Goal: Information Seeking & Learning: Compare options

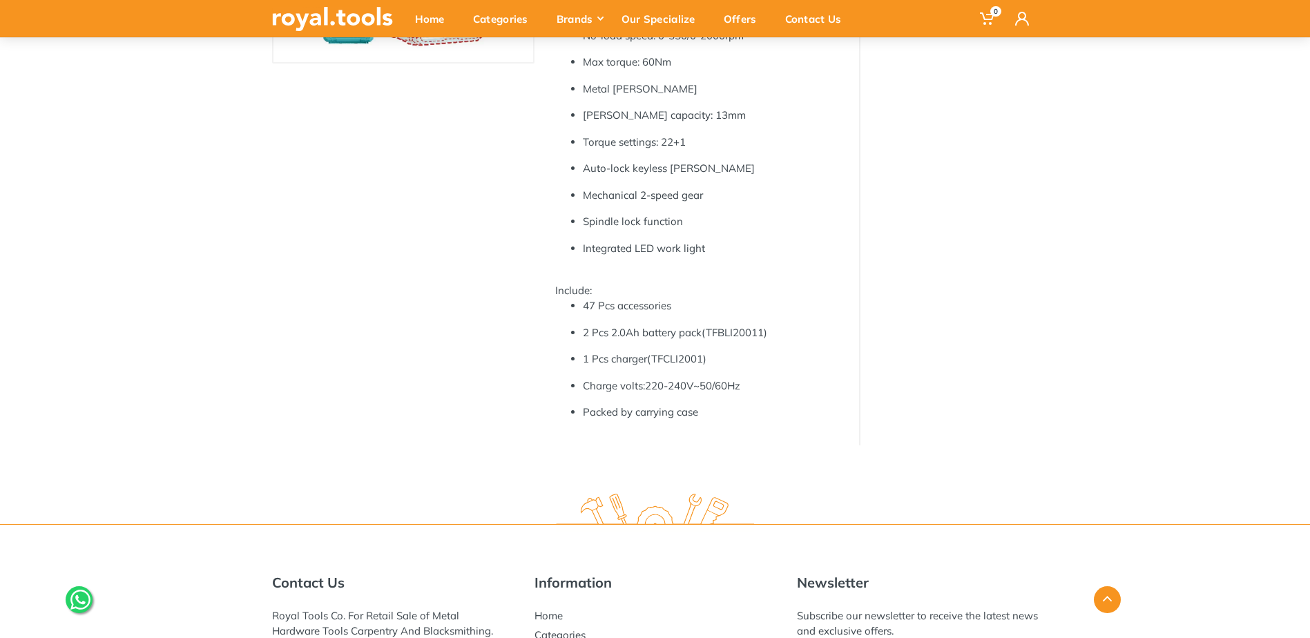
scroll to position [483, 0]
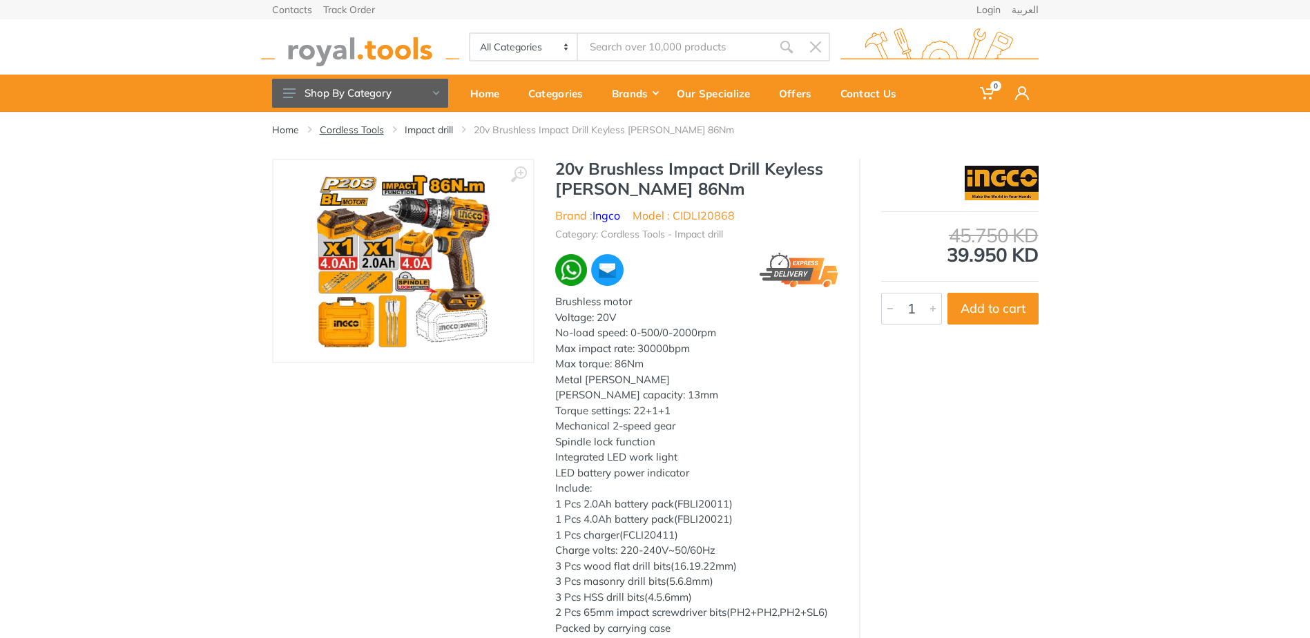
click at [374, 124] on link "Cordless Tools" at bounding box center [352, 130] width 64 height 14
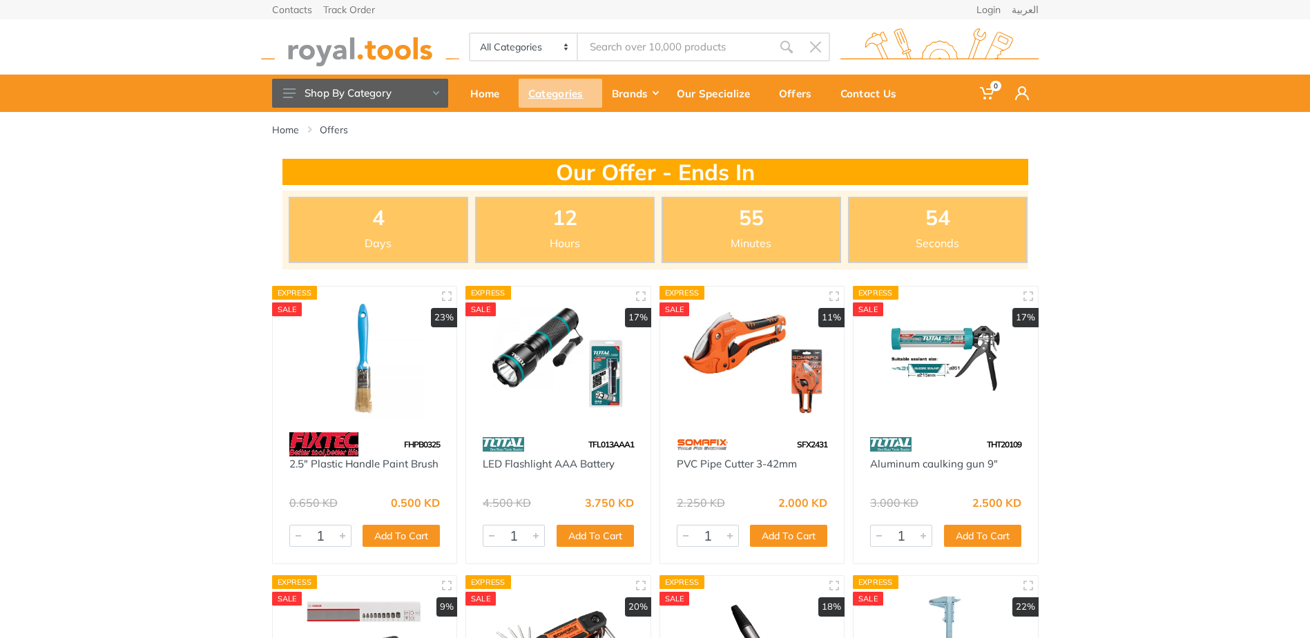
click at [579, 92] on div "Categories" at bounding box center [561, 93] width 84 height 29
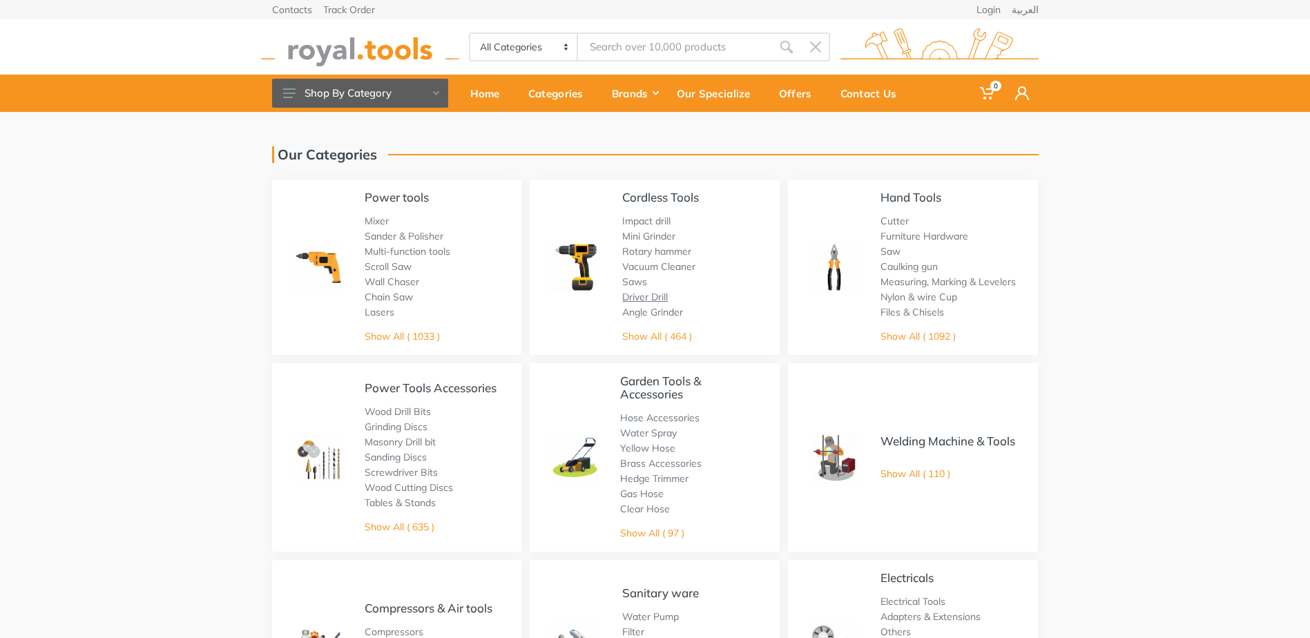
click at [647, 296] on link "Driver Drill" at bounding box center [645, 297] width 46 height 12
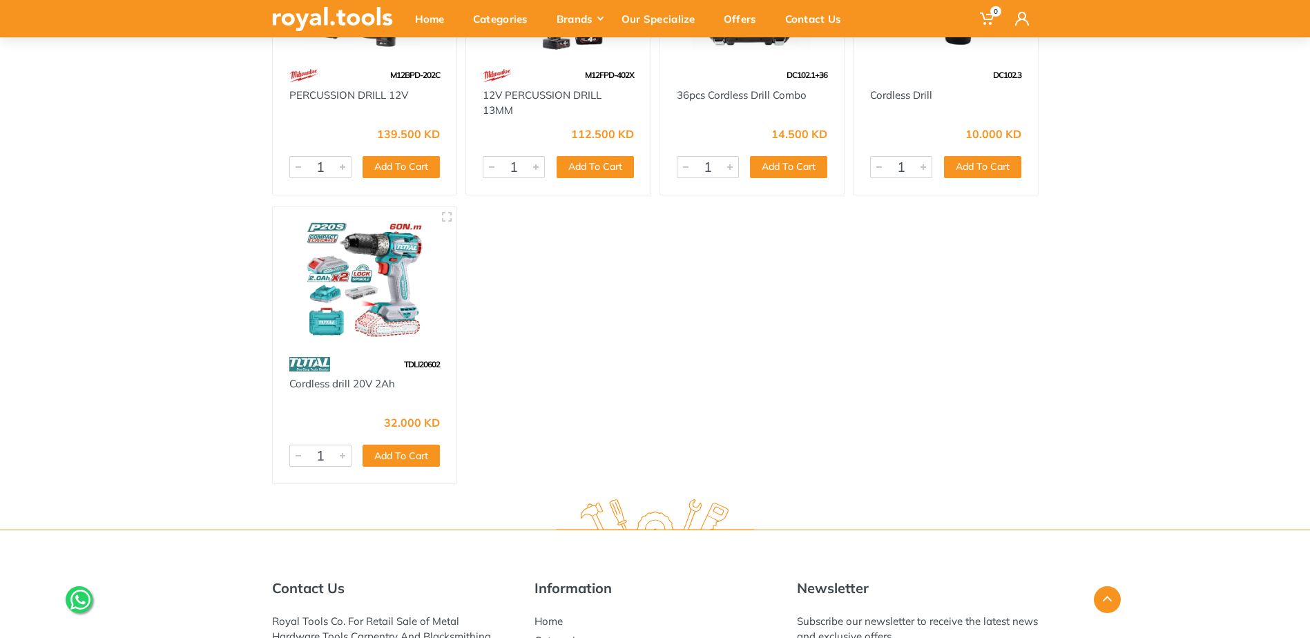
scroll to position [5455, 0]
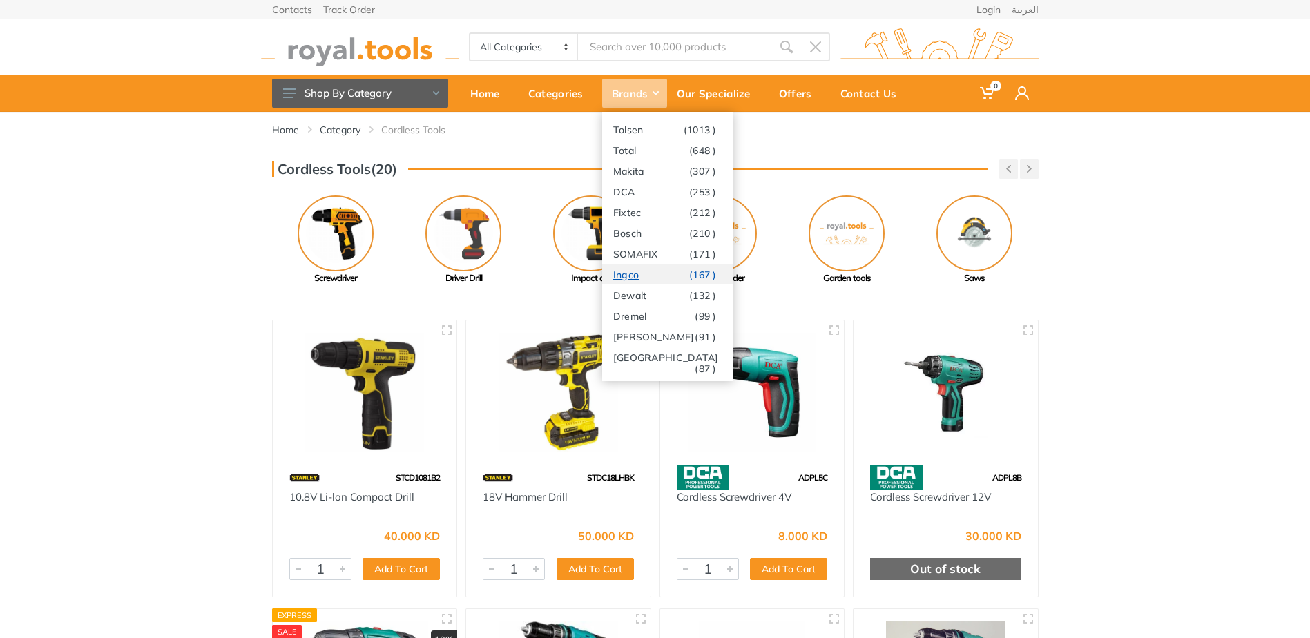
click at [631, 273] on link "Ingco (167 )" at bounding box center [667, 274] width 131 height 21
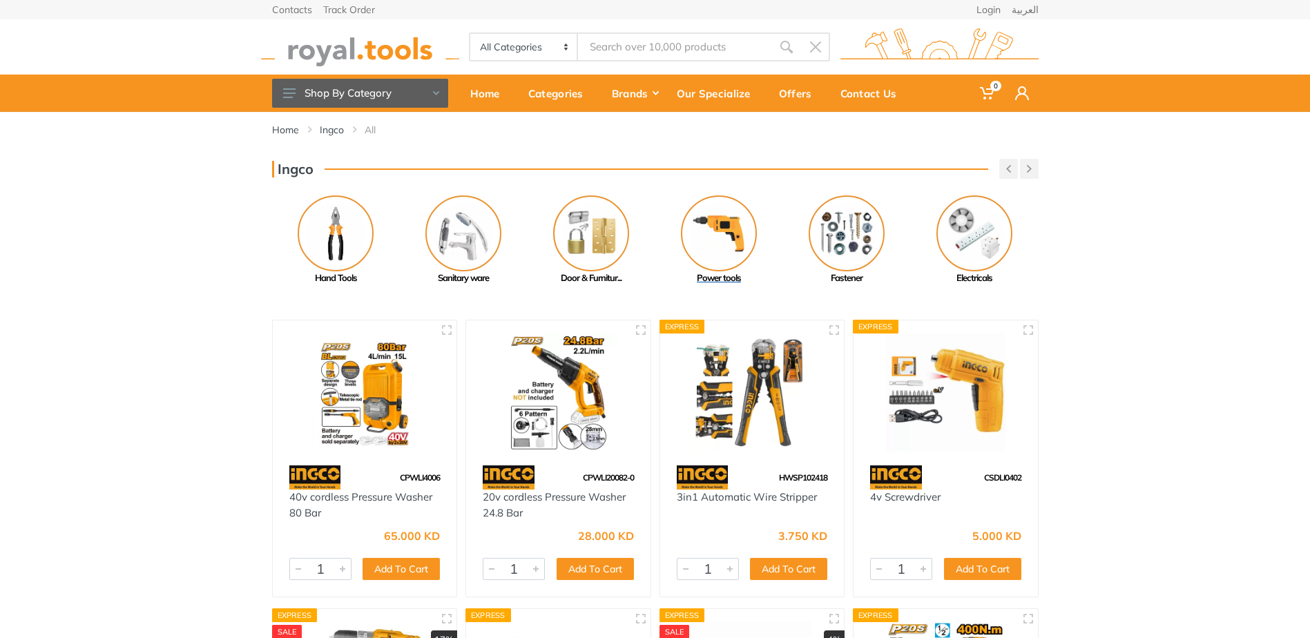
click at [733, 226] on img at bounding box center [719, 233] width 76 height 76
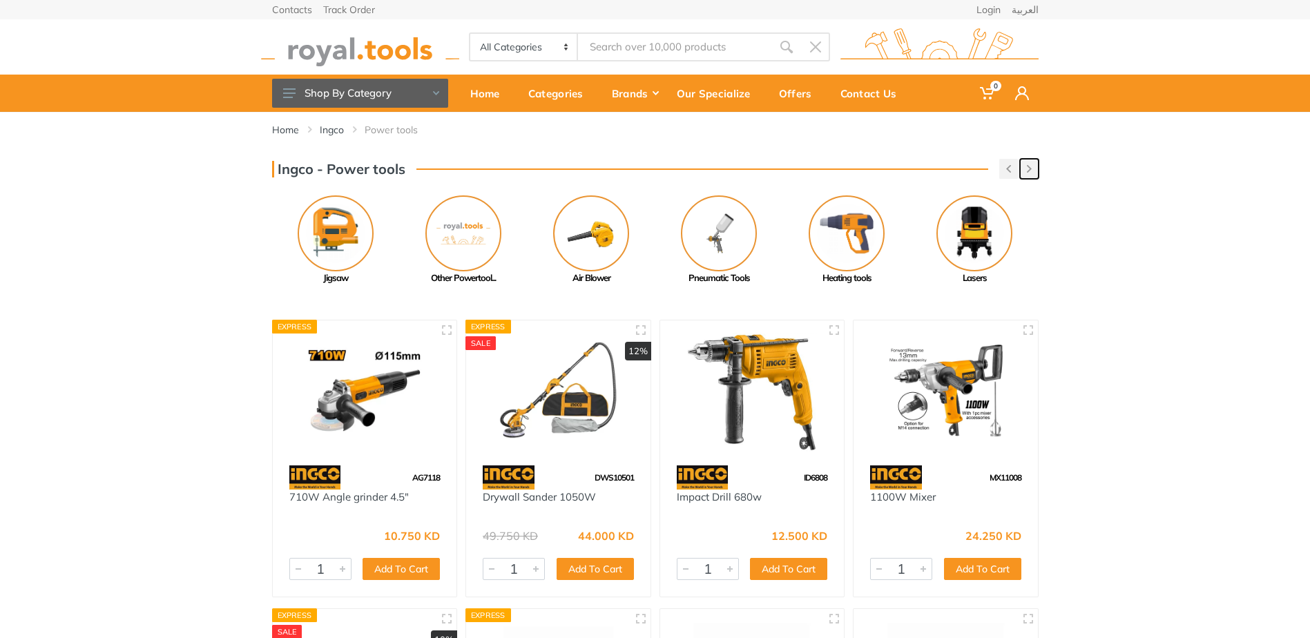
click at [1028, 164] on button "button" at bounding box center [1029, 169] width 19 height 20
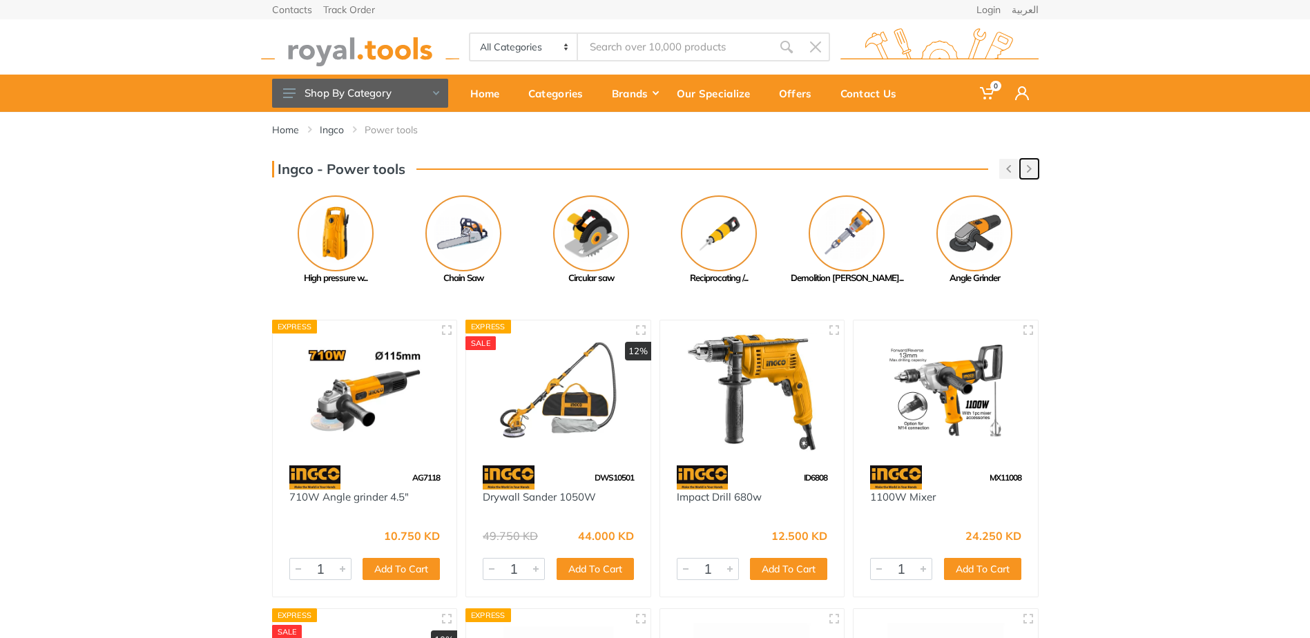
click at [1028, 164] on button "button" at bounding box center [1029, 169] width 19 height 20
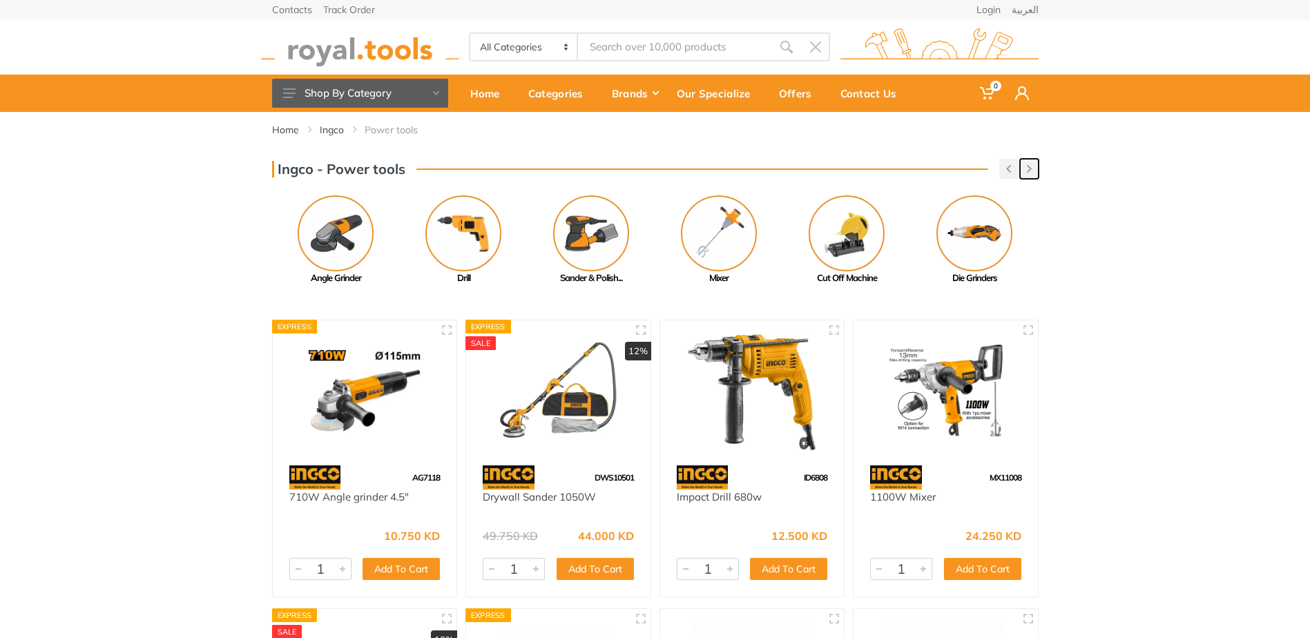
click at [1037, 169] on button "button" at bounding box center [1029, 169] width 19 height 20
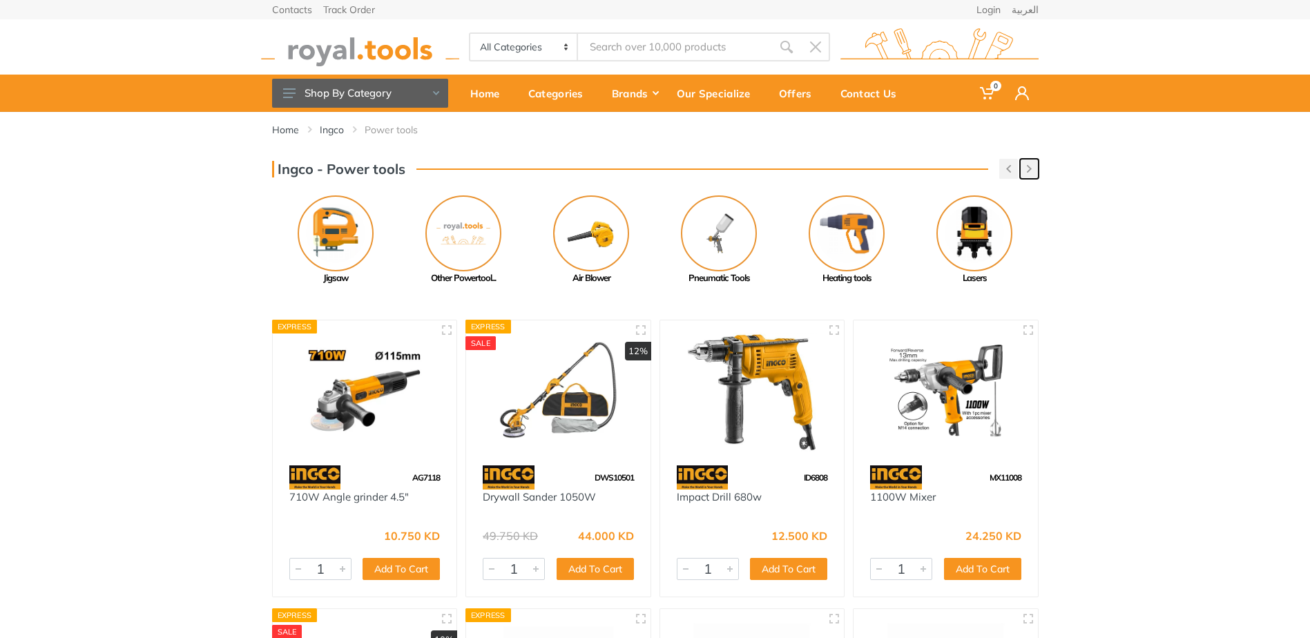
click at [1037, 169] on button "button" at bounding box center [1029, 169] width 19 height 20
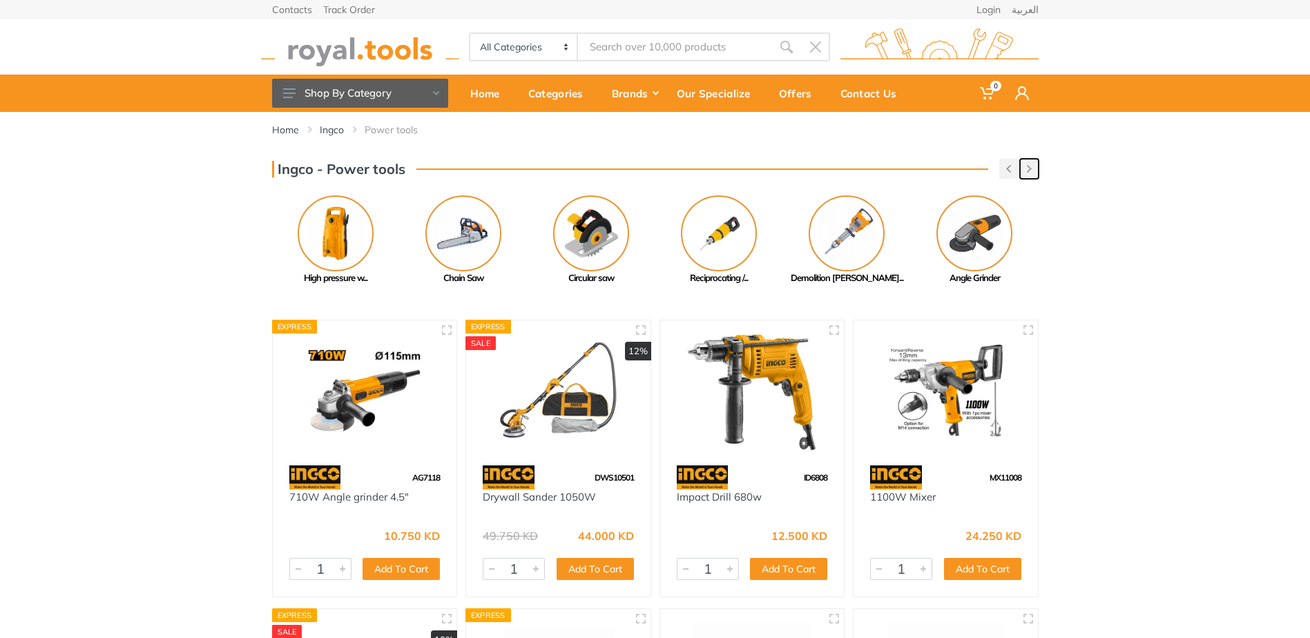
click at [1037, 169] on button "button" at bounding box center [1029, 169] width 19 height 20
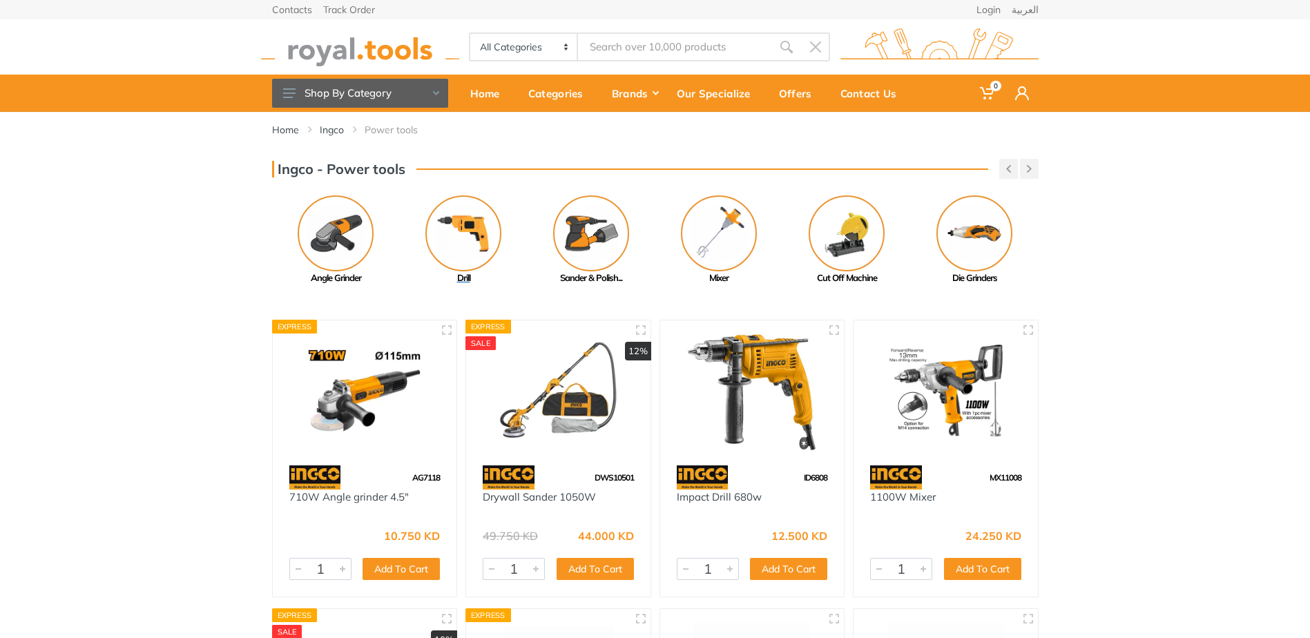
click at [484, 231] on img at bounding box center [463, 233] width 76 height 76
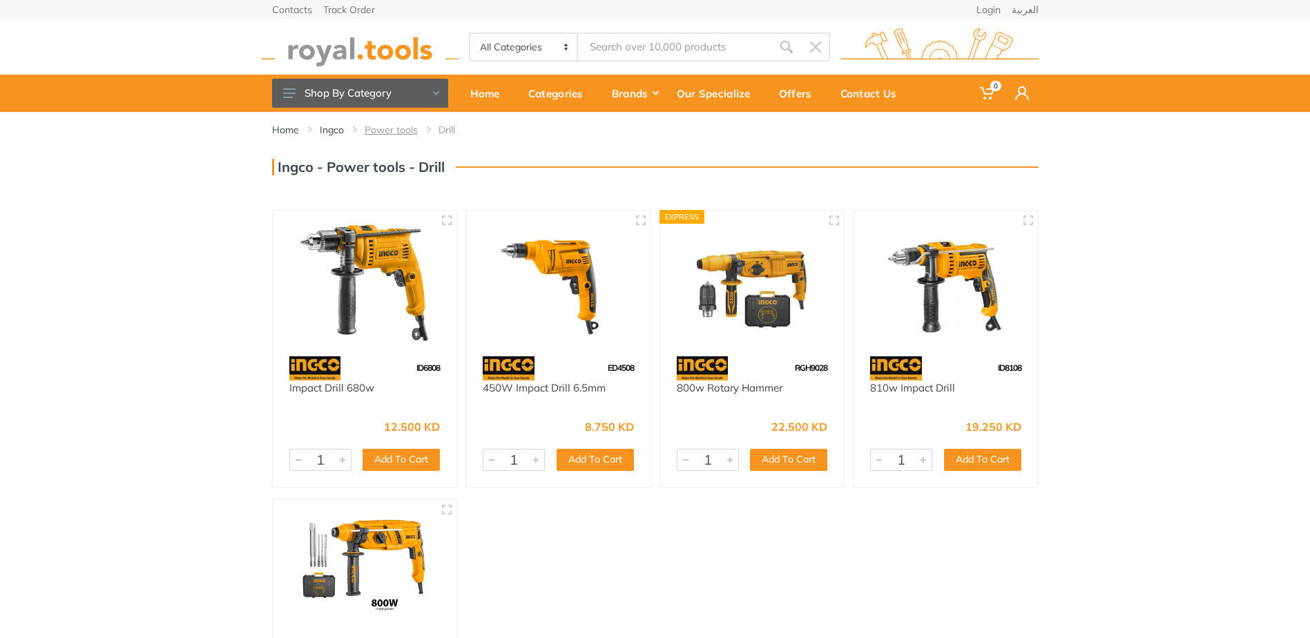
click at [372, 131] on link "Power tools" at bounding box center [391, 130] width 53 height 14
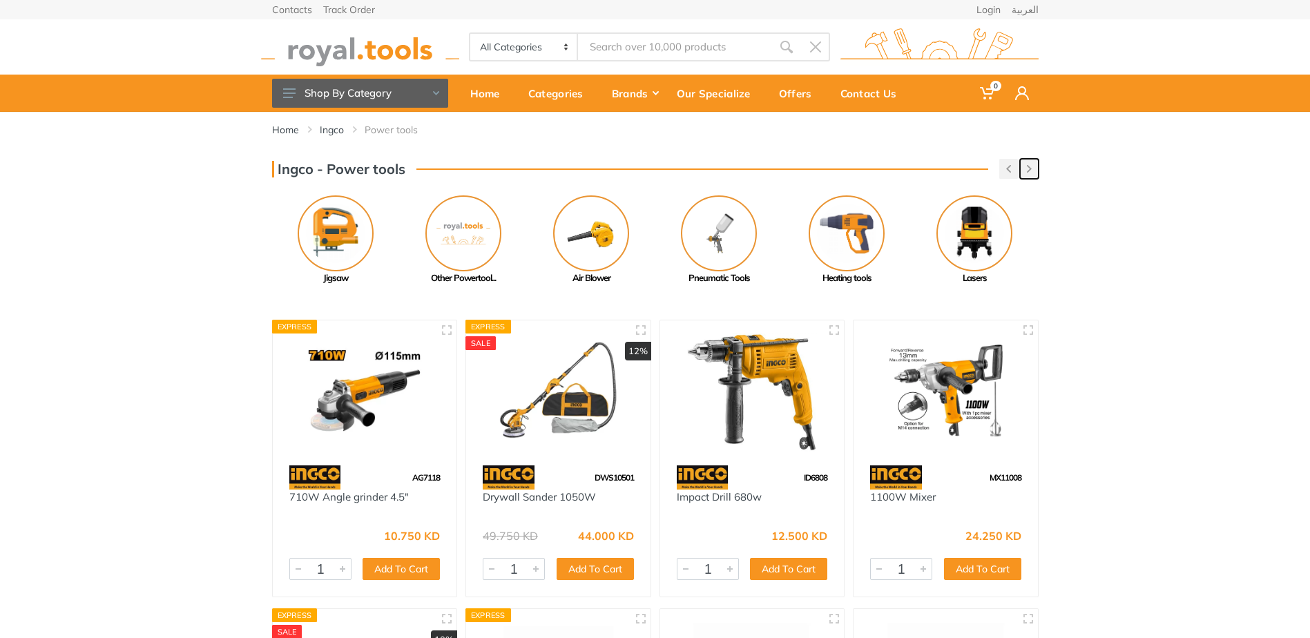
click at [1033, 166] on button "button" at bounding box center [1029, 169] width 19 height 20
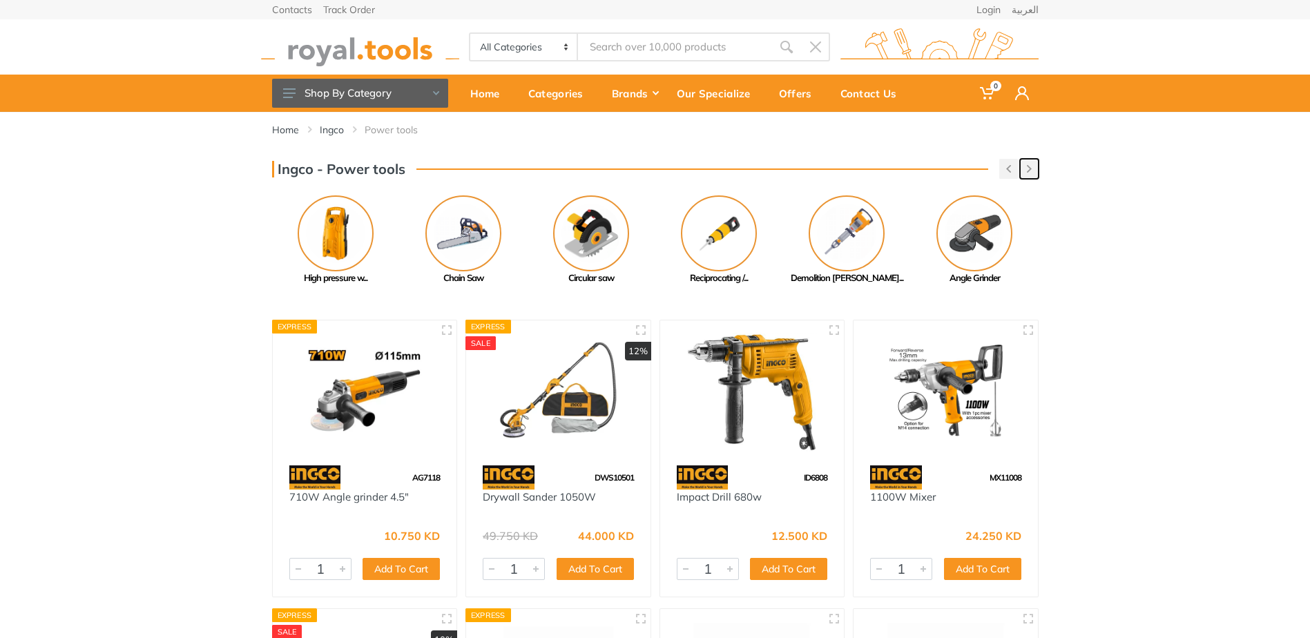
click at [1030, 166] on icon "button" at bounding box center [1029, 169] width 5 height 8
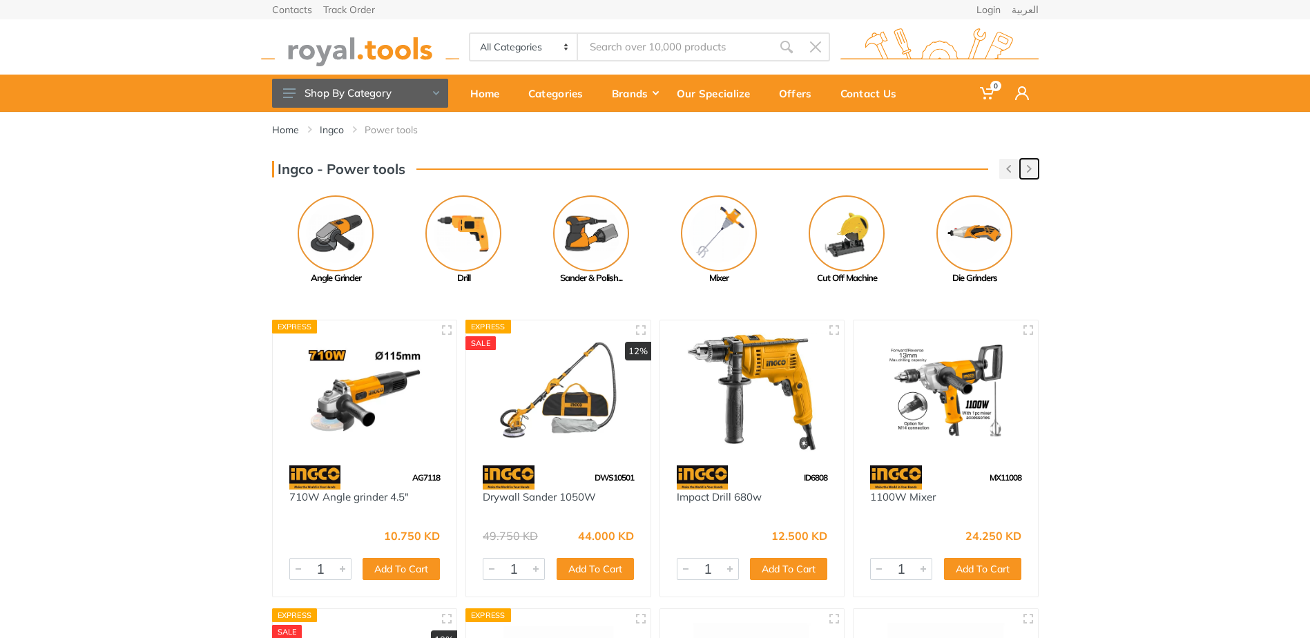
click at [1033, 171] on button "button" at bounding box center [1029, 169] width 19 height 20
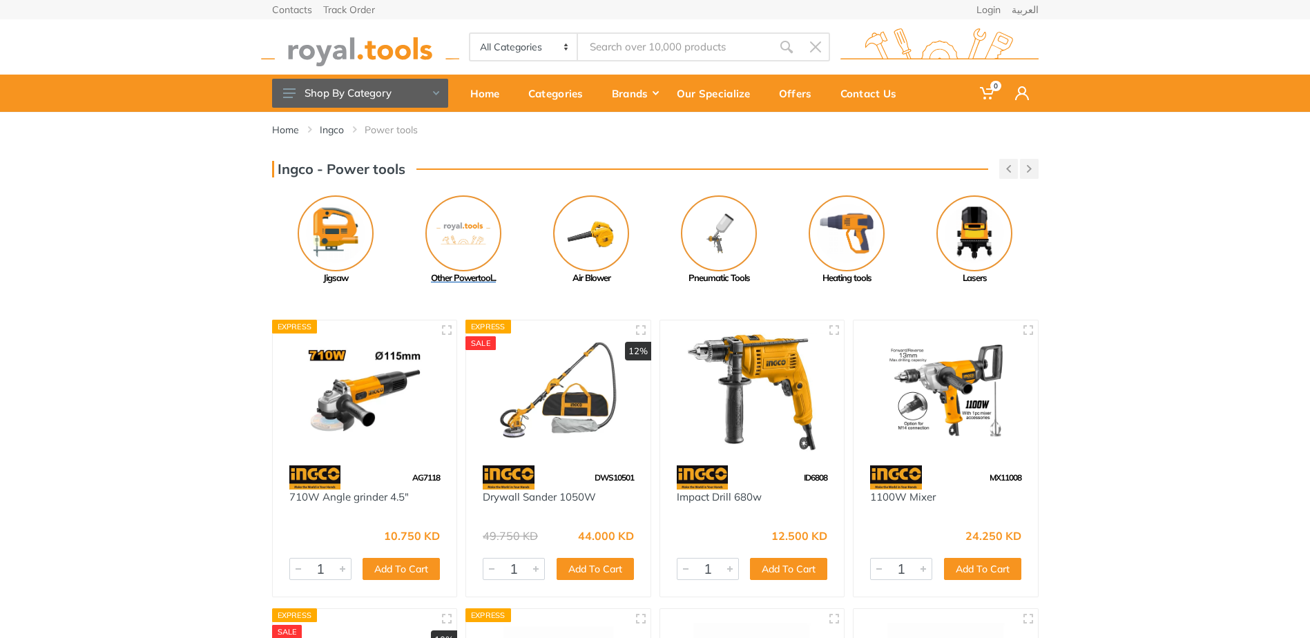
click at [464, 223] on img at bounding box center [463, 233] width 76 height 76
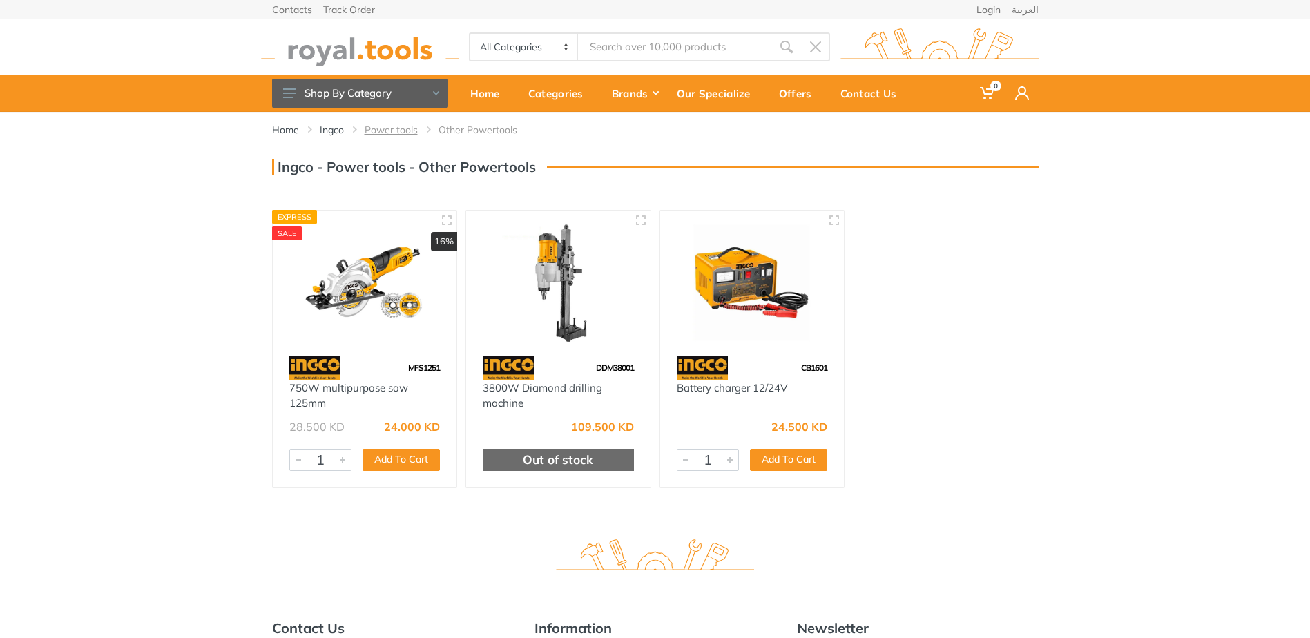
click at [389, 133] on link "Power tools" at bounding box center [391, 130] width 53 height 14
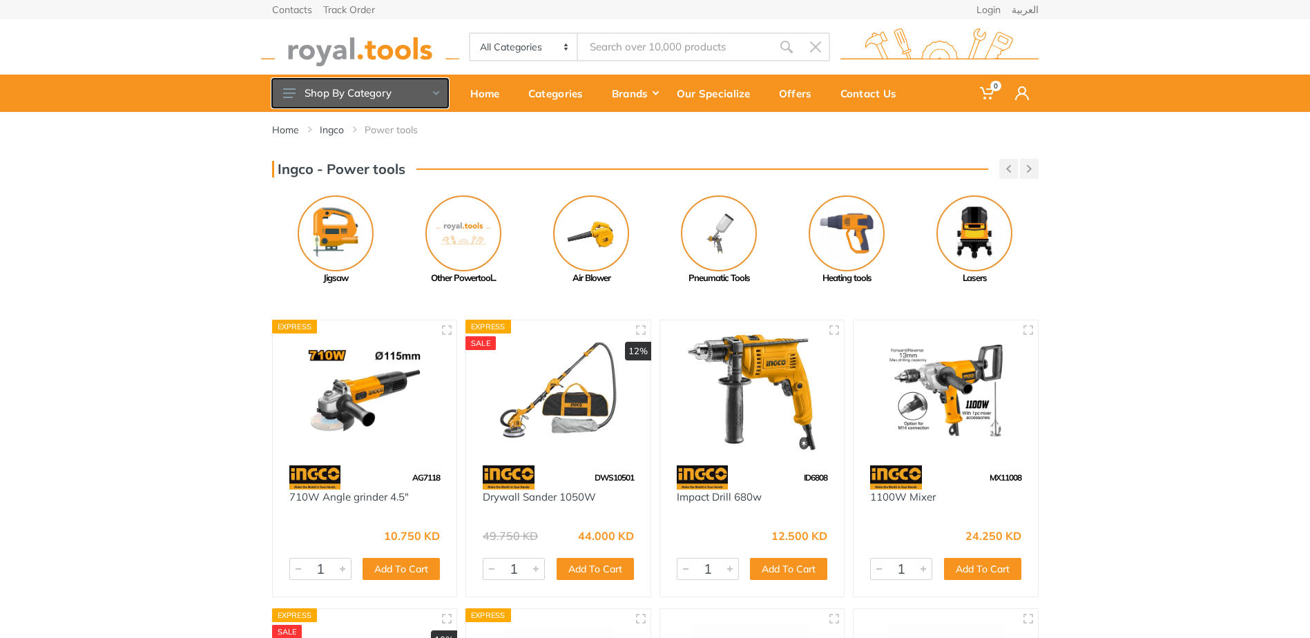
click at [440, 94] on button "Shop By Category" at bounding box center [360, 93] width 176 height 29
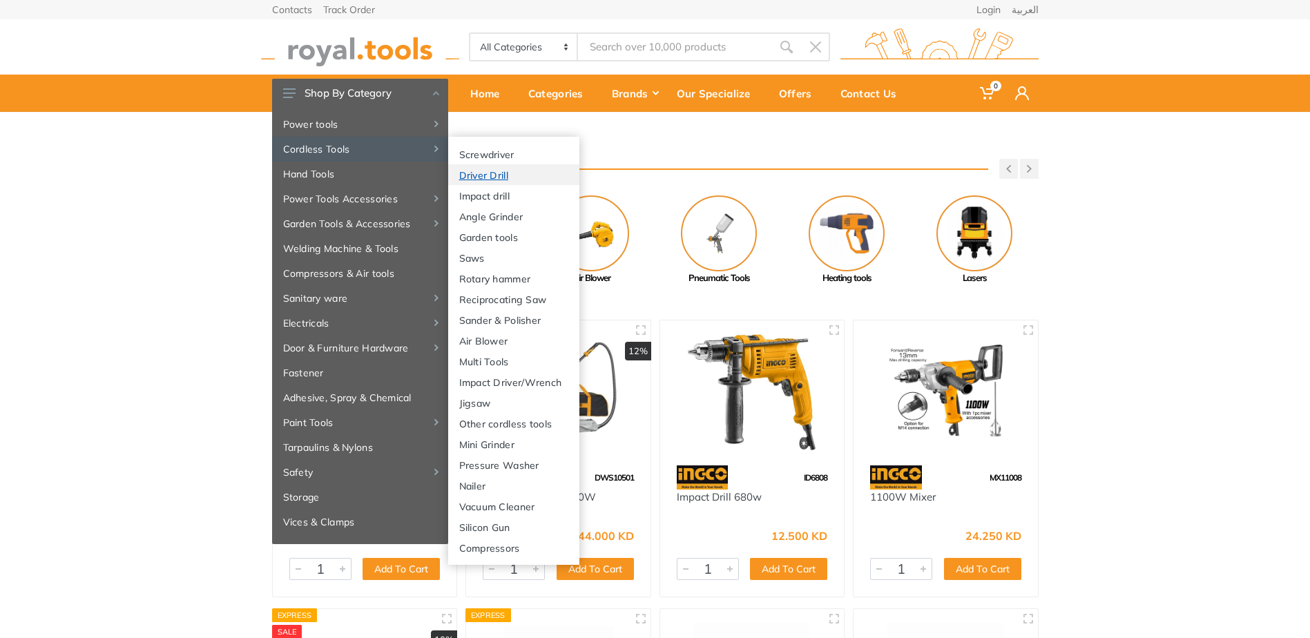
click at [494, 176] on link "Driver Drill" at bounding box center [513, 174] width 131 height 21
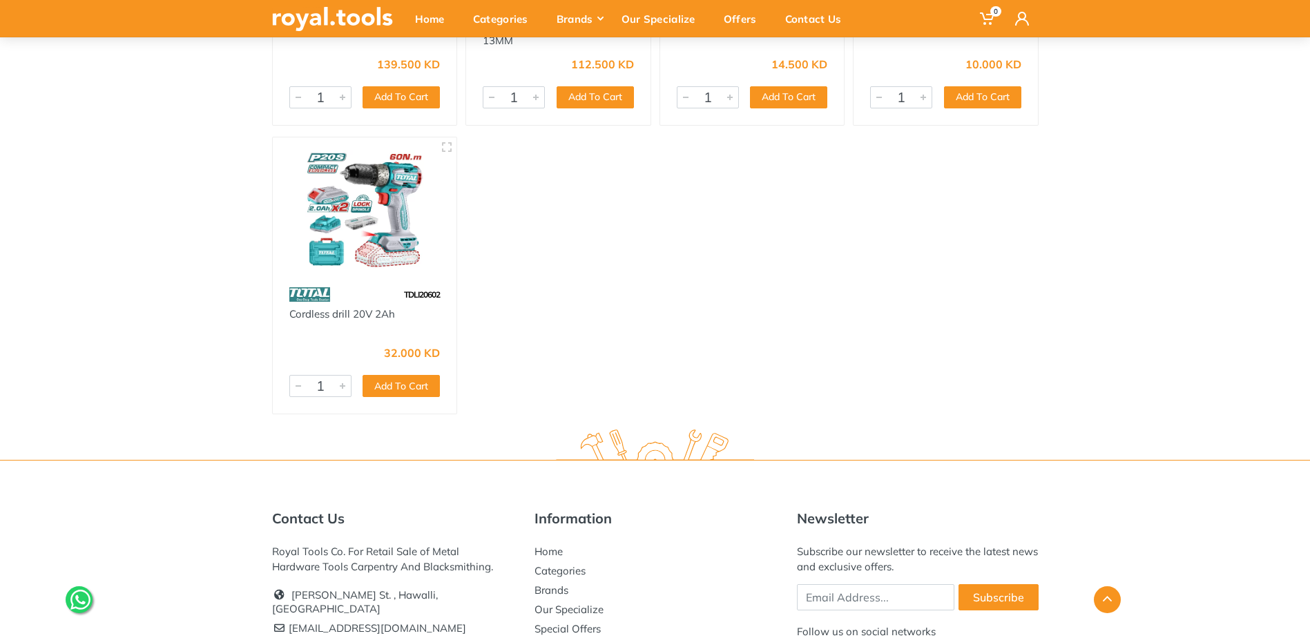
scroll to position [5593, 0]
